Goal: Use online tool/utility: Utilize a website feature to perform a specific function

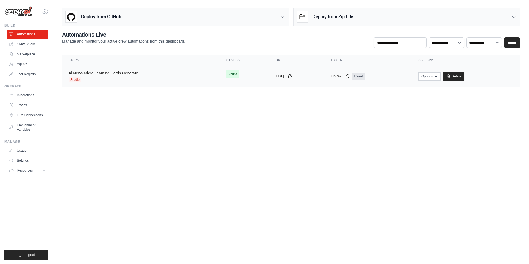
click at [135, 74] on link "Ai News Micro Learning Cards Generato..." at bounding box center [105, 73] width 73 height 4
click at [113, 77] on div "Studio" at bounding box center [105, 80] width 73 height 6
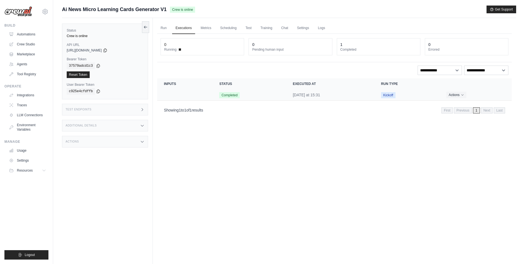
click at [209, 96] on td "Crew executions table" at bounding box center [184, 94] width 55 height 11
click at [225, 94] on span "Completed" at bounding box center [229, 95] width 20 height 6
click at [200, 94] on td "Crew executions table" at bounding box center [184, 94] width 55 height 11
click at [164, 29] on link "Run" at bounding box center [163, 28] width 13 height 12
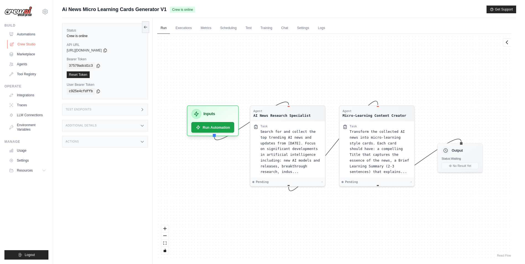
click at [28, 43] on link "Crew Studio" at bounding box center [28, 44] width 42 height 9
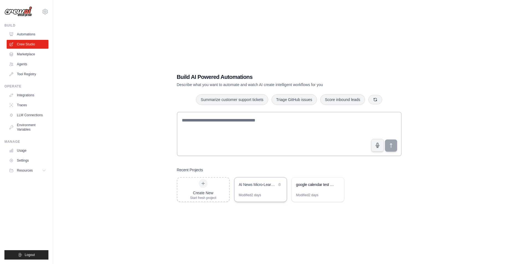
click at [254, 188] on div "AI News Micro-Learning Cards Generator" at bounding box center [258, 185] width 38 height 7
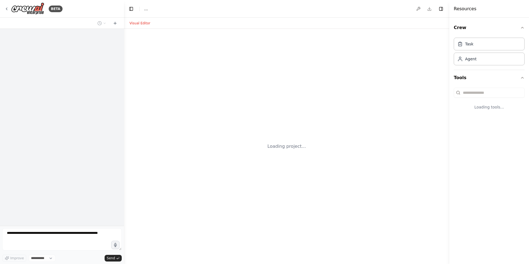
select select "****"
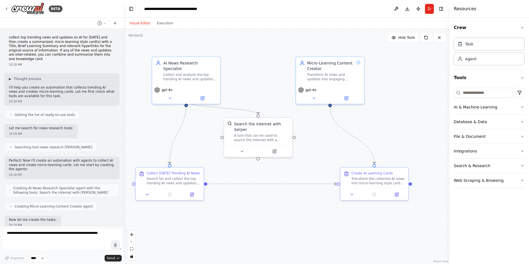
scroll to position [242, 0]
